Goal: Navigation & Orientation: Find specific page/section

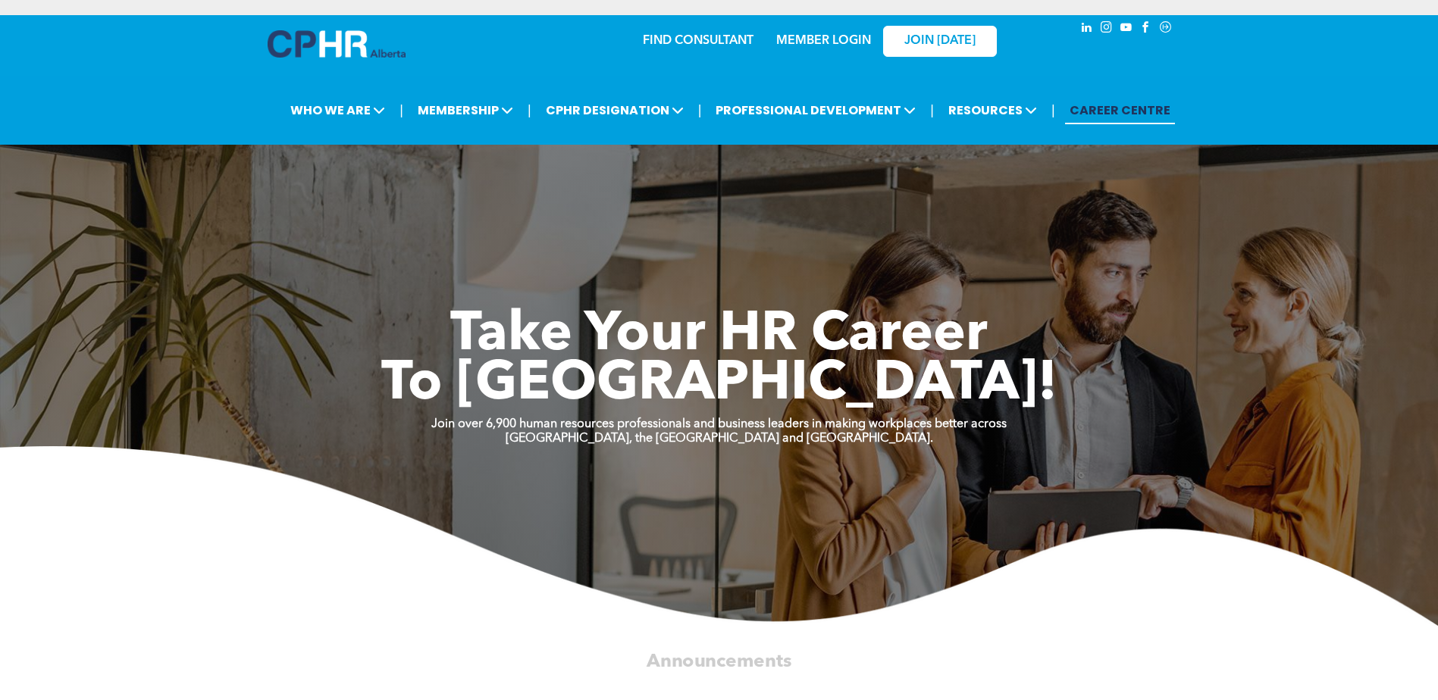
click at [1132, 106] on link "CAREER CENTRE" at bounding box center [1120, 110] width 110 height 28
click at [694, 39] on link "FIND CONSULTANT" at bounding box center [698, 41] width 111 height 12
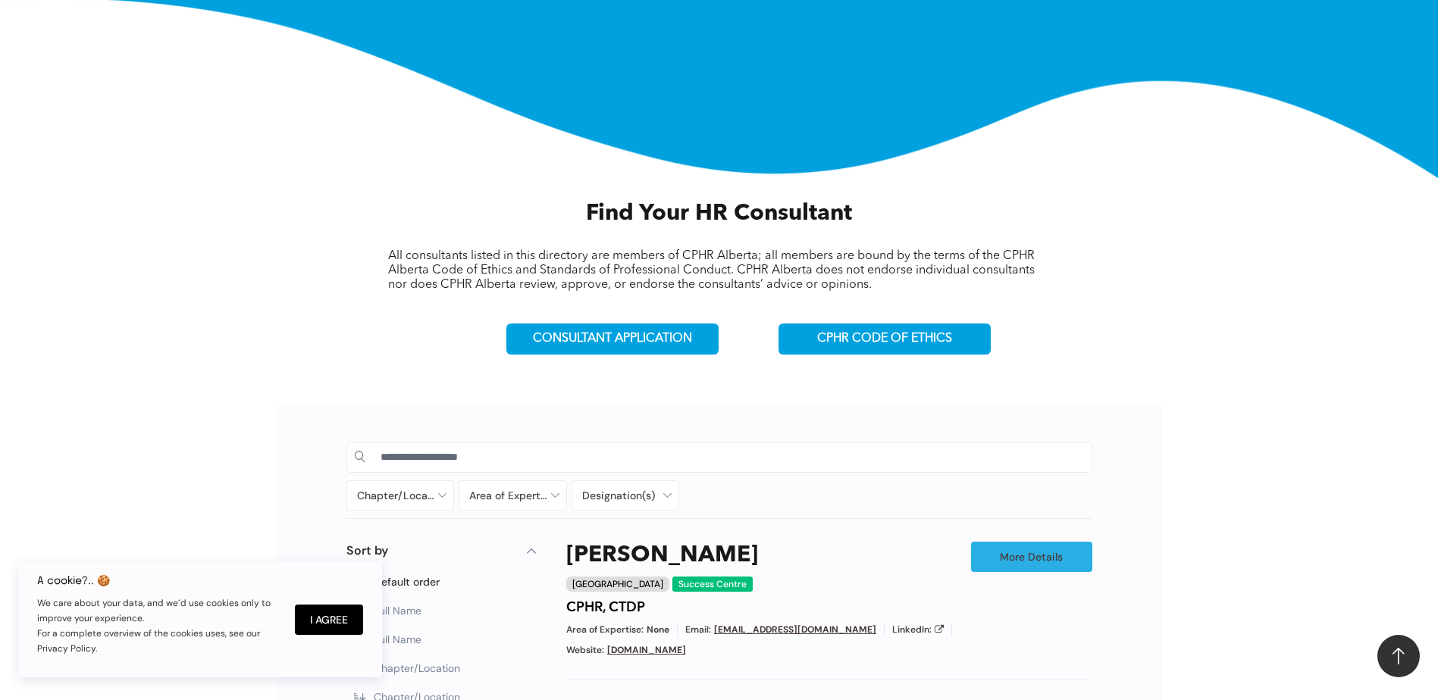
scroll to position [455, 0]
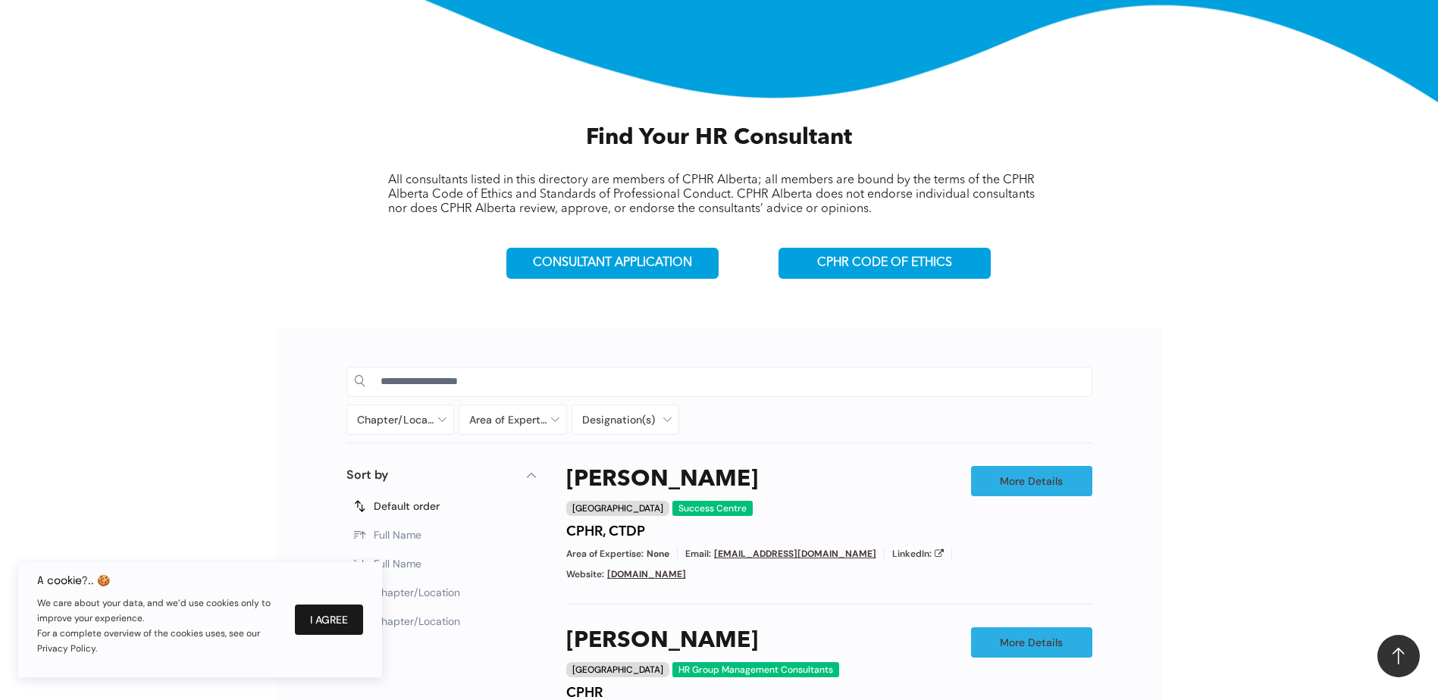
click at [356, 616] on button "I Agree" at bounding box center [329, 620] width 68 height 30
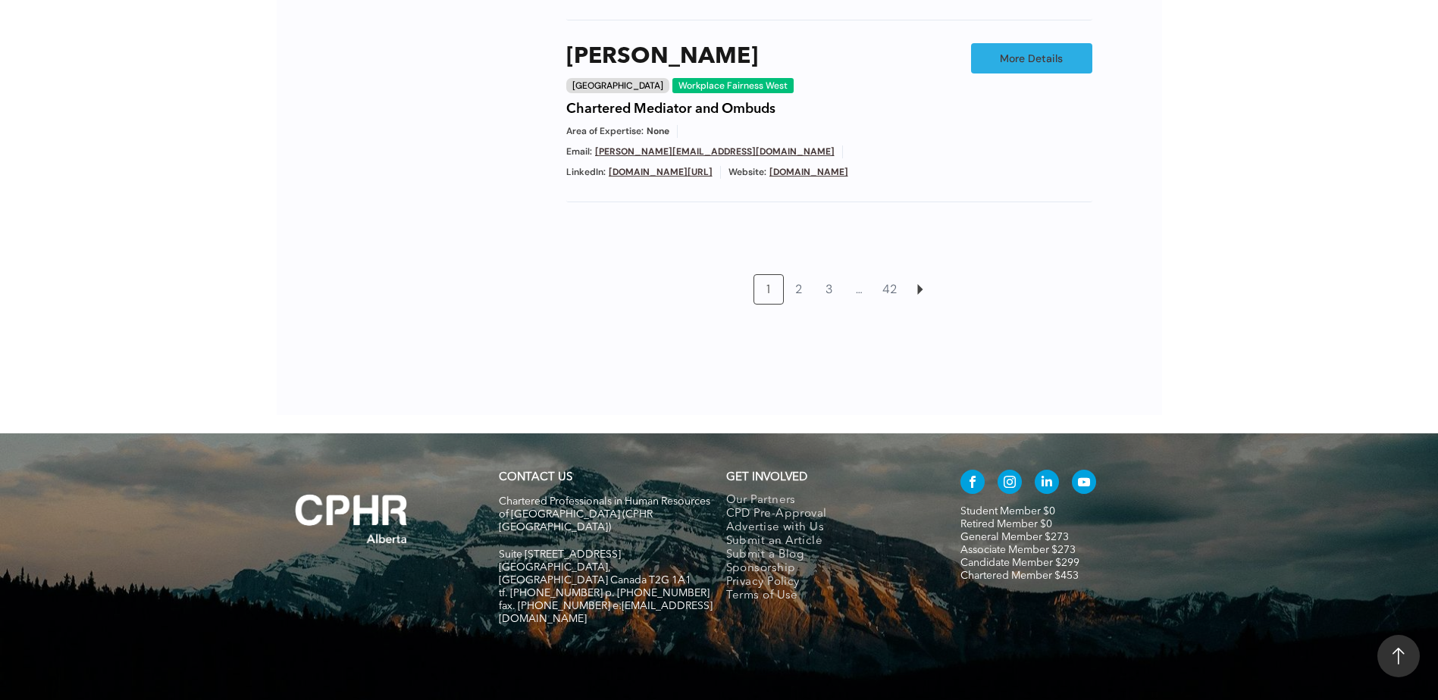
scroll to position [1446, 0]
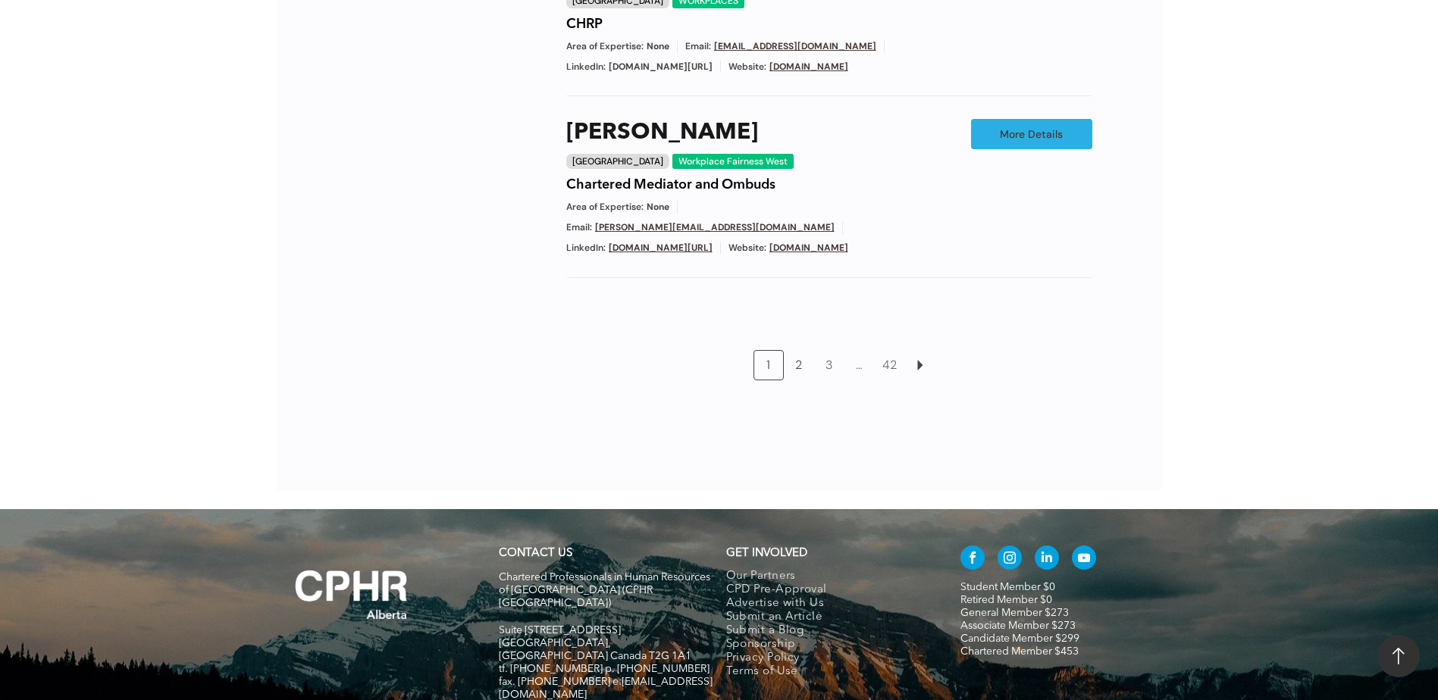
click at [801, 351] on link "2" at bounding box center [798, 365] width 29 height 29
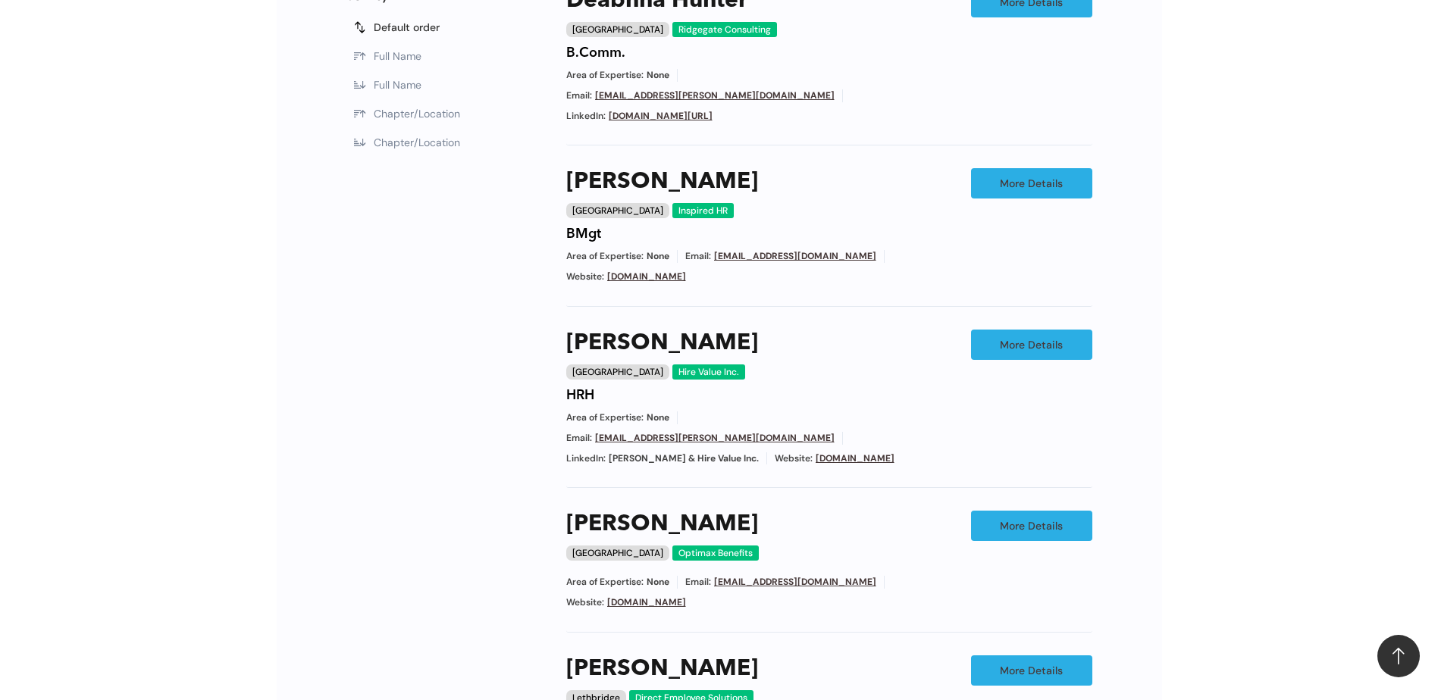
scroll to position [1161, 0]
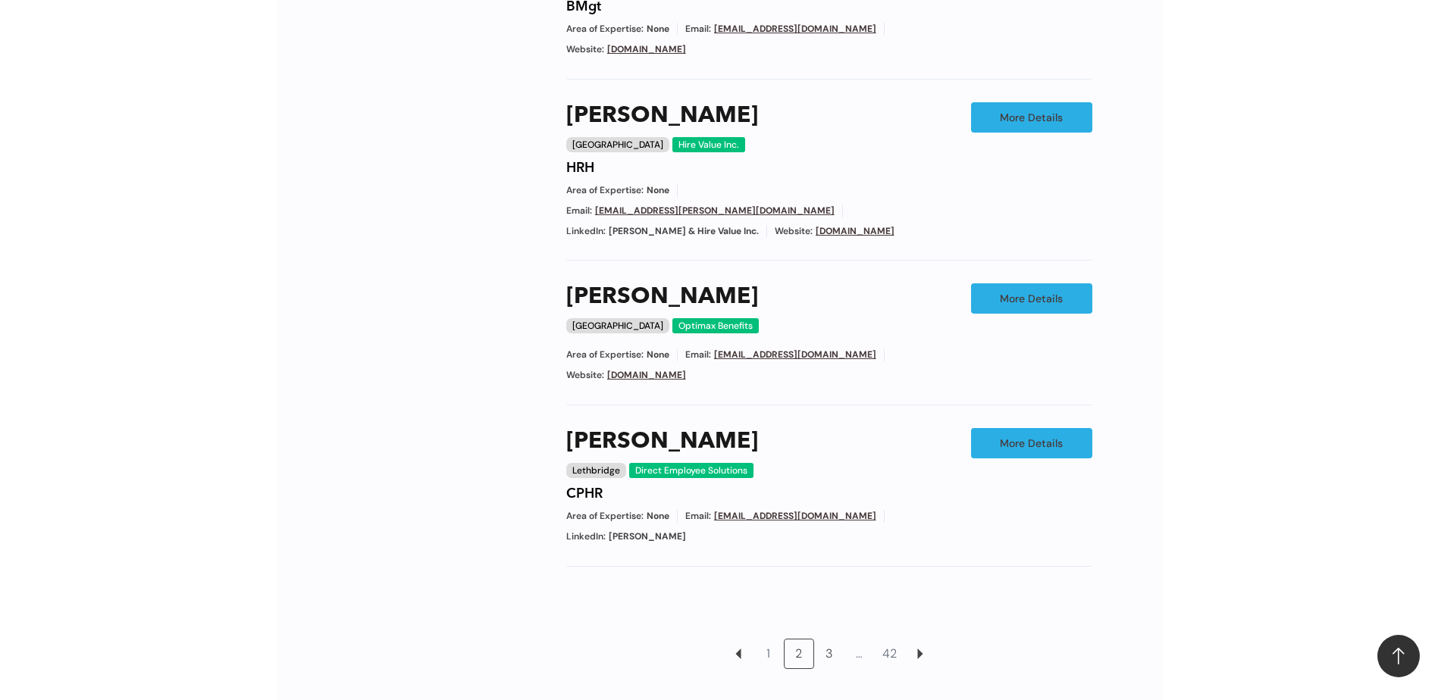
click at [832, 640] on link "3" at bounding box center [829, 654] width 29 height 29
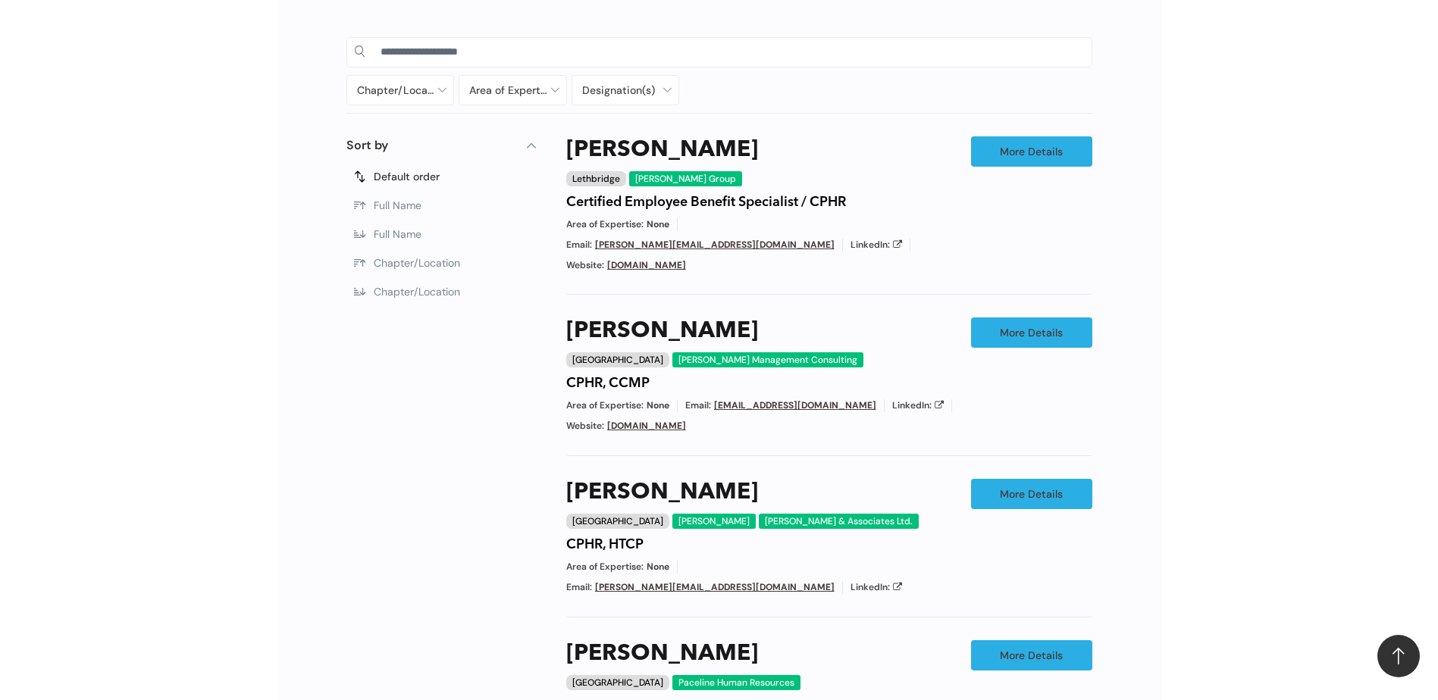
scroll to position [782, 0]
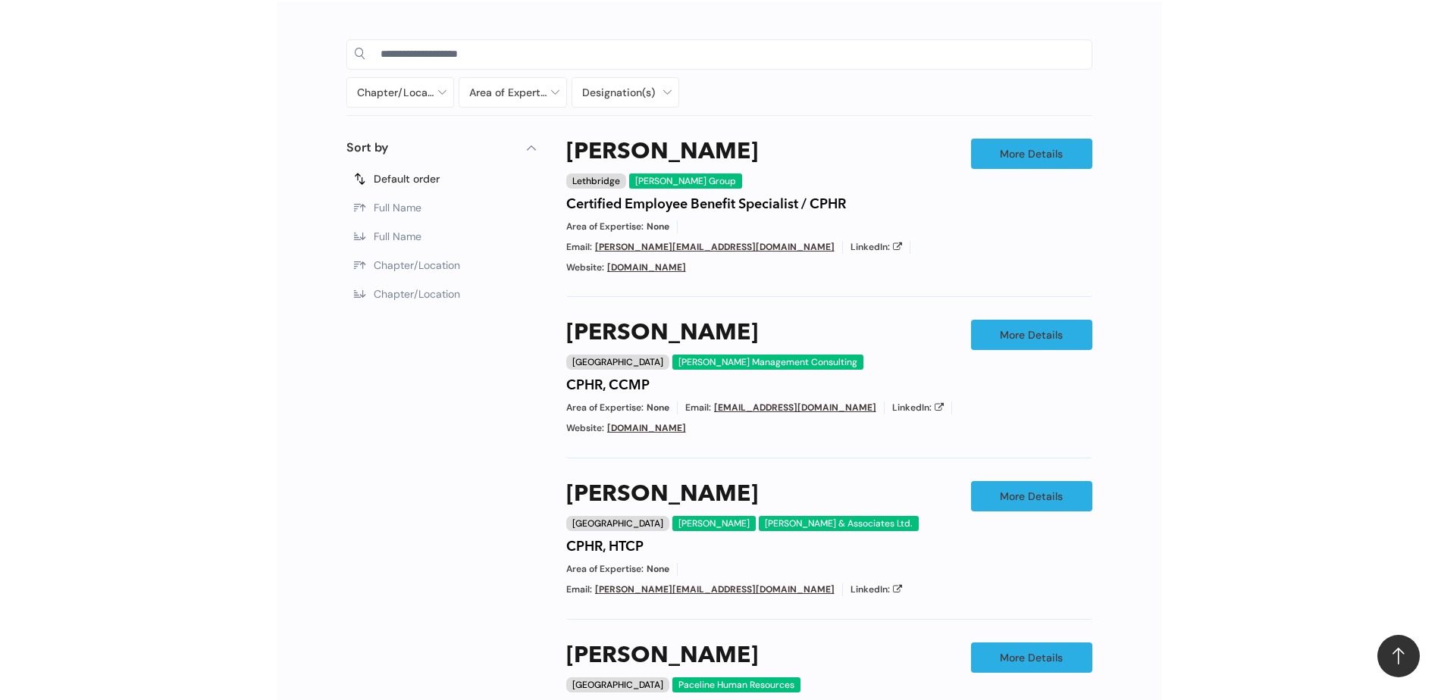
click at [448, 298] on span "Chapter/Location" at bounding box center [417, 294] width 86 height 14
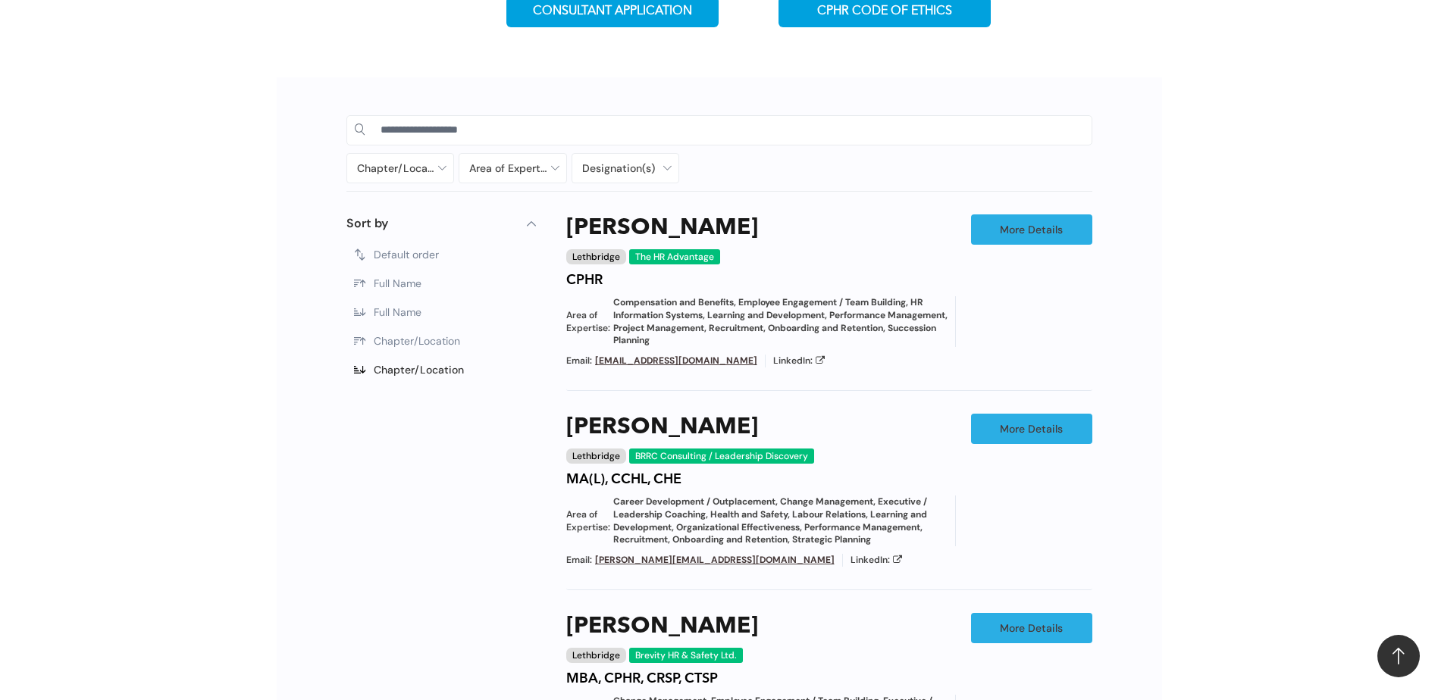
scroll to position [403, 0]
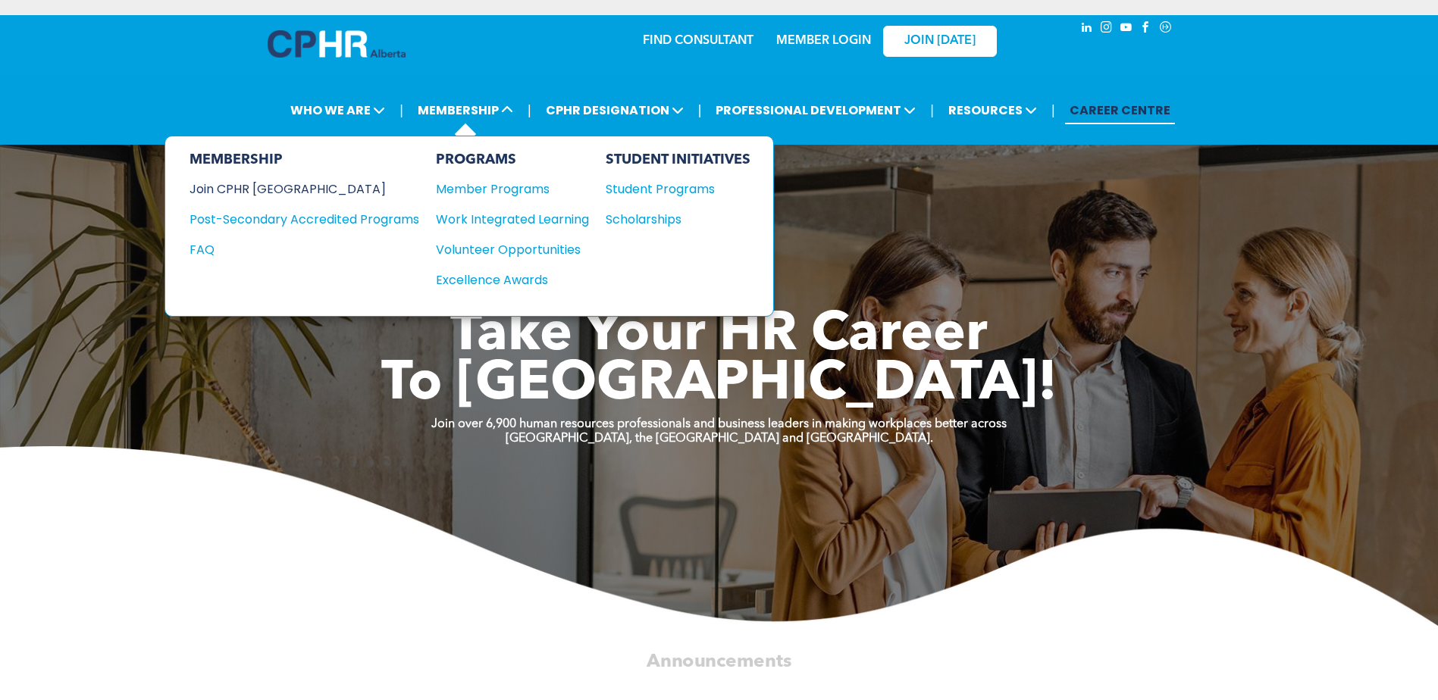
click at [277, 183] on div "Join CPHR [GEOGRAPHIC_DATA]" at bounding box center [292, 189] width 207 height 19
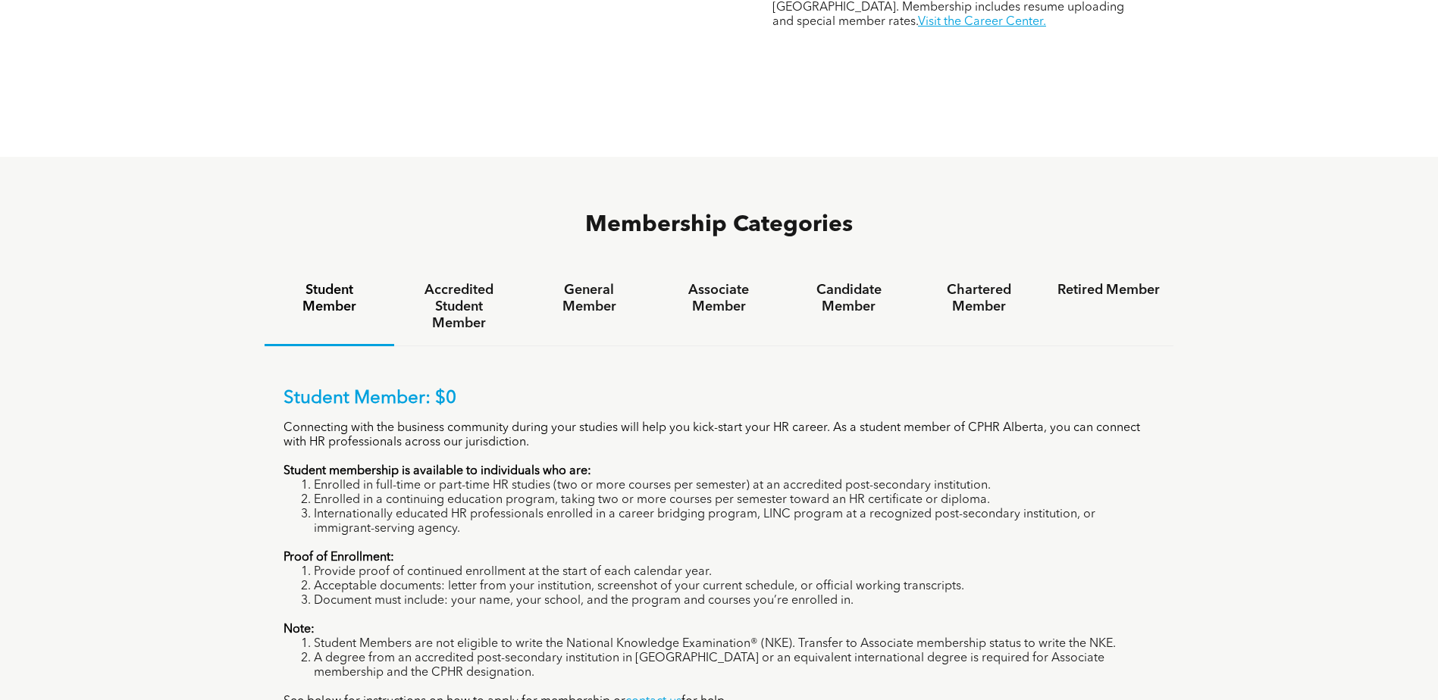
scroll to position [985, 0]
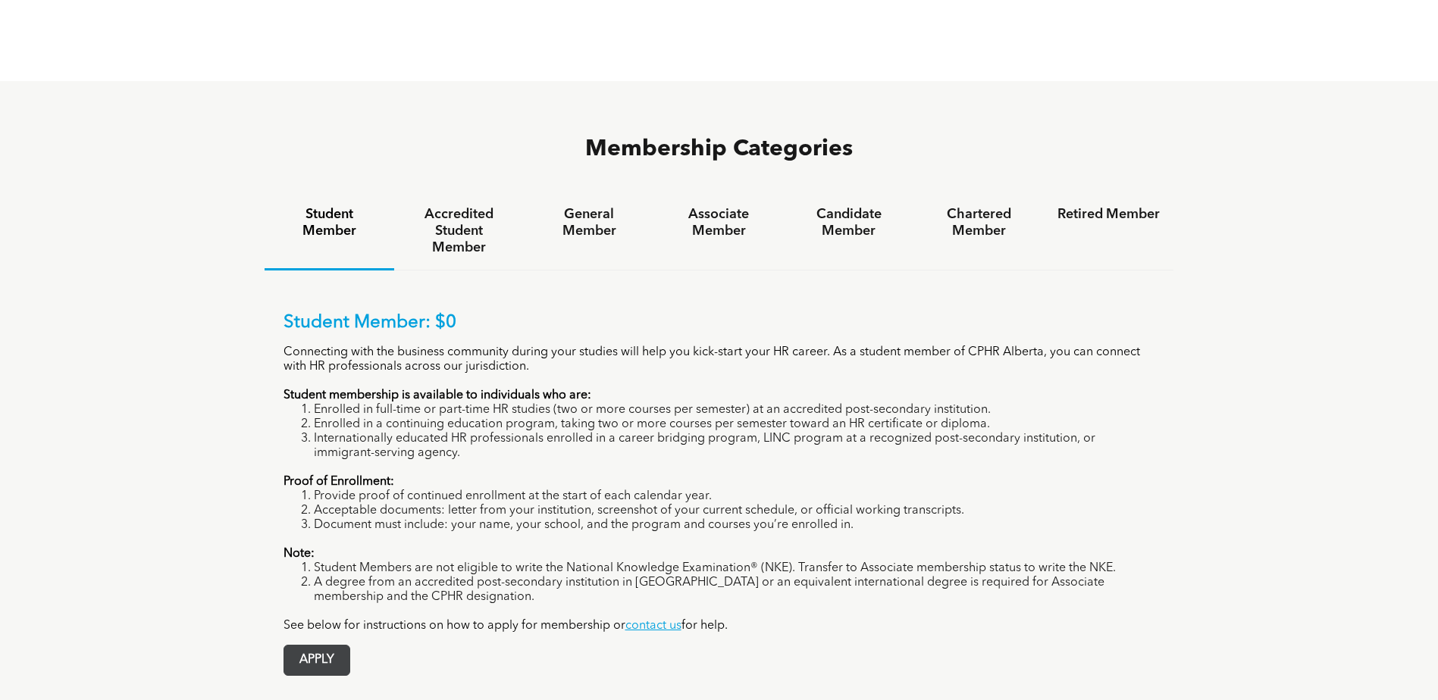
click at [318, 646] on span "APPLY" at bounding box center [316, 661] width 65 height 30
